Goal: Information Seeking & Learning: Check status

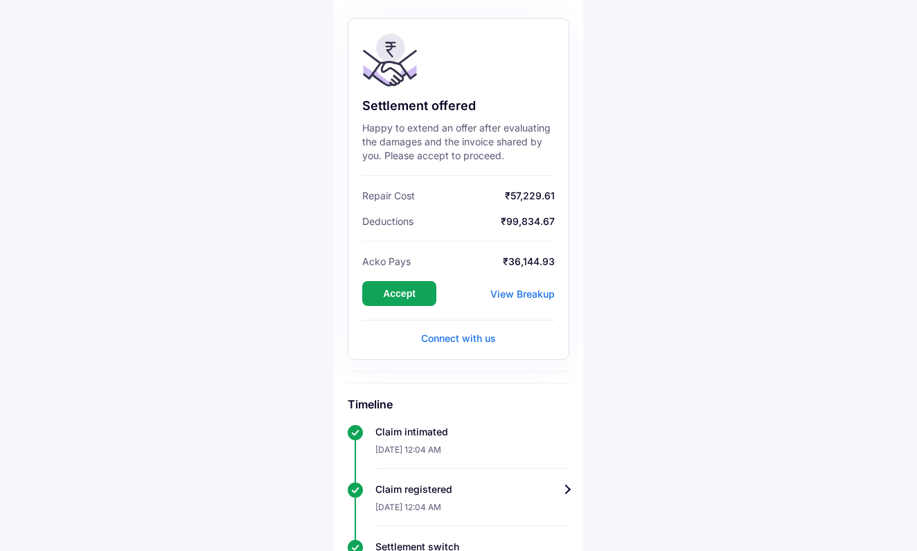
scroll to position [123, 0]
click at [512, 299] on div "View Breakup" at bounding box center [522, 295] width 64 height 12
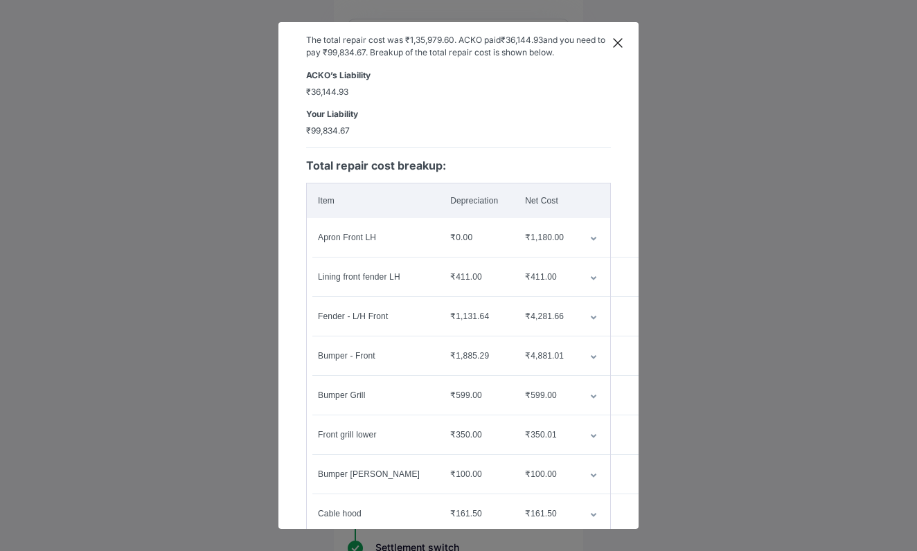
scroll to position [44, 0]
click at [591, 240] on icon "customized table" at bounding box center [594, 240] width 6 height 4
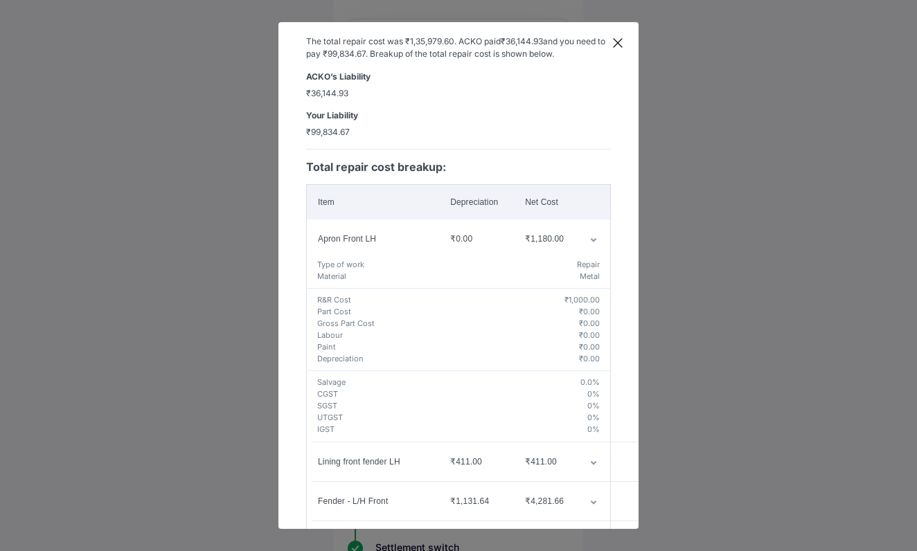
click at [618, 42] on icon at bounding box center [618, 43] width 14 height 14
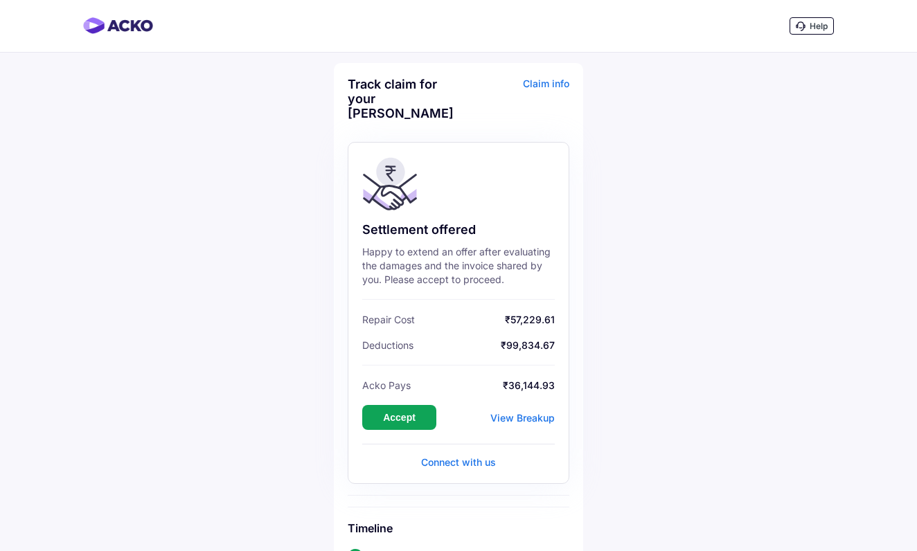
scroll to position [0, 0]
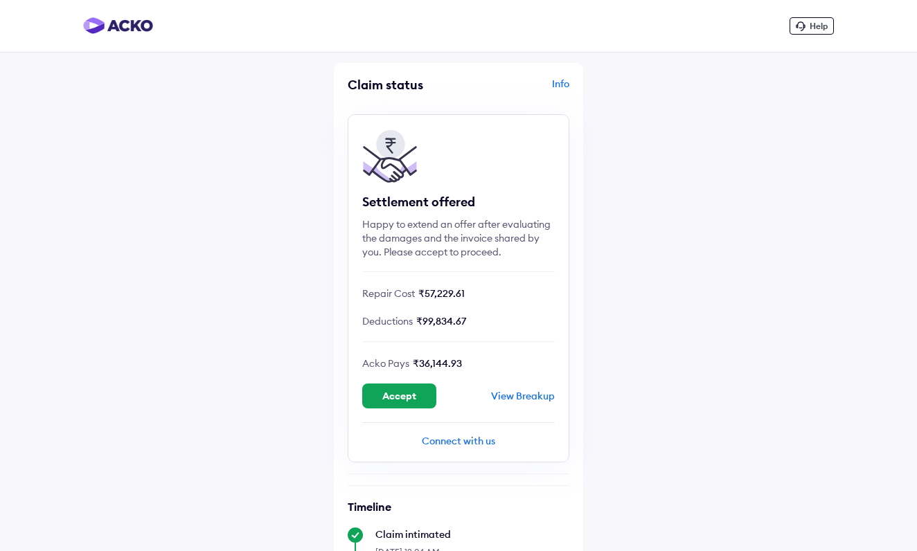
click at [809, 24] on span "Help" at bounding box center [818, 26] width 18 height 10
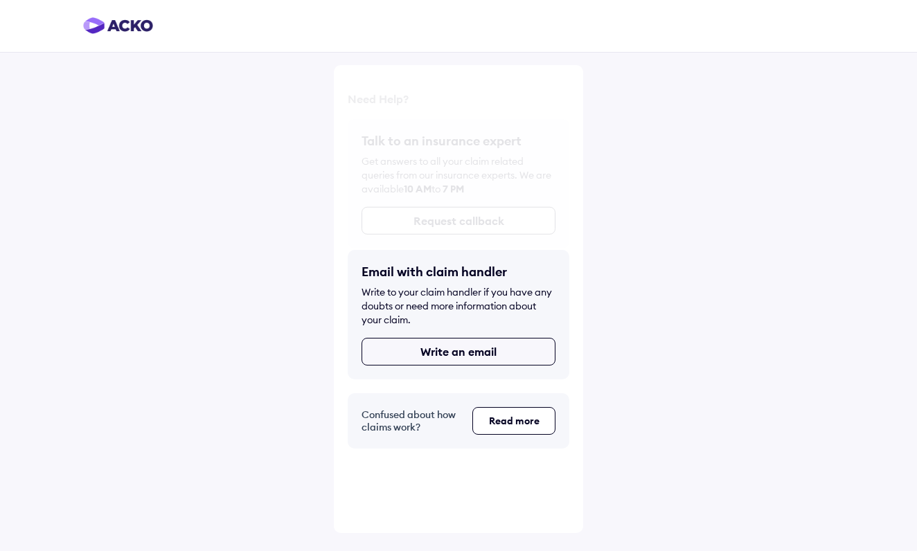
click at [476, 355] on button "Write an email" at bounding box center [458, 352] width 194 height 28
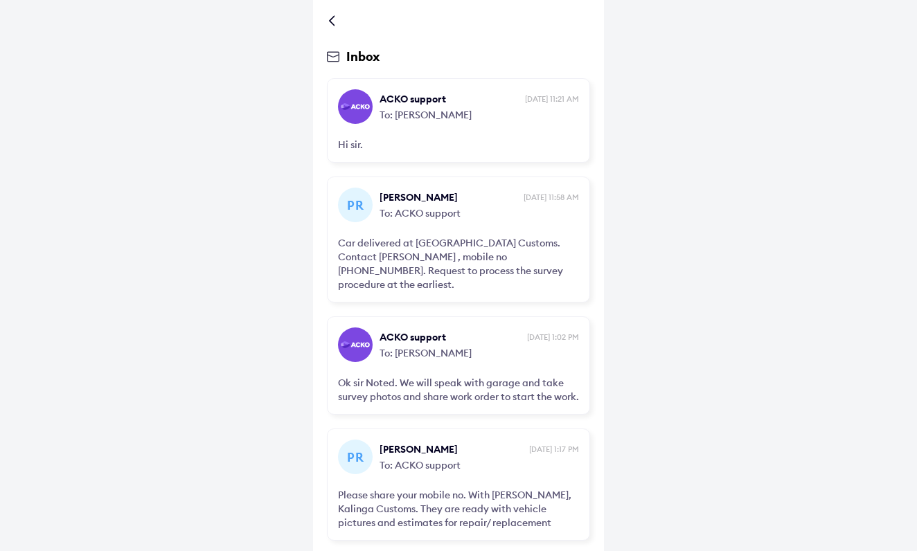
click at [735, 81] on div "Inbox ACKO support 29th Jul, 11:21 AM To: PRINCE SURANA Hi sir. PR PRINCE SURAN…" at bounding box center [458, 275] width 917 height 551
drag, startPoint x: 886, startPoint y: 0, endPoint x: 716, endPoint y: 3, distance: 169.7
click at [716, 3] on div "Inbox ACKO support 29th Jul, 11:21 AM To: PRINCE SURANA Hi sir. PR PRINCE SURAN…" at bounding box center [458, 275] width 917 height 551
click at [740, 242] on div "Inbox ACKO support 29th Jul, 11:21 AM To: PRINCE SURANA Hi sir. PR PRINCE SURAN…" at bounding box center [458, 275] width 917 height 551
